Goal: Information Seeking & Learning: Learn about a topic

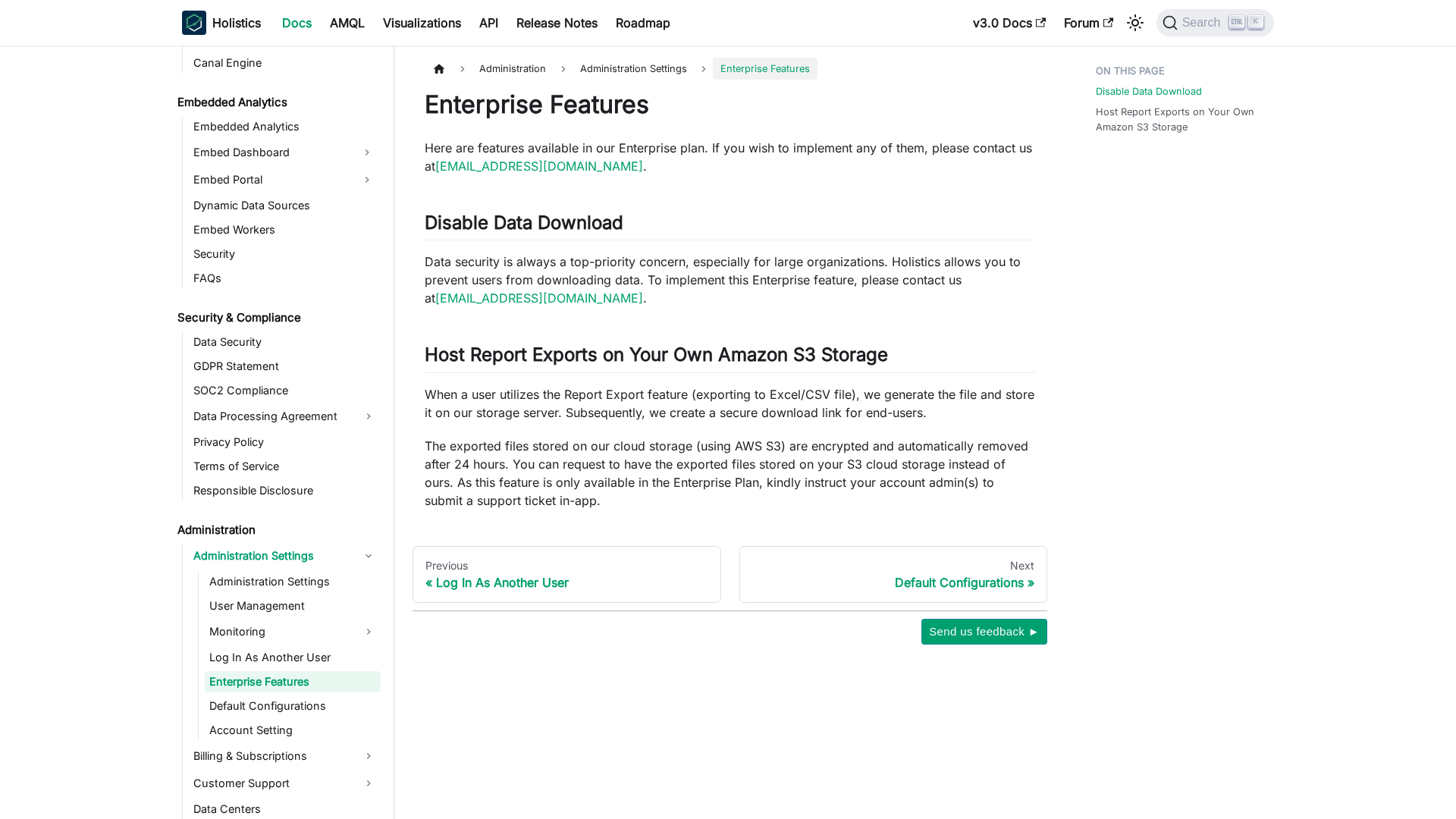
scroll to position [1565, 0]
